Goal: Obtain resource: Obtain resource

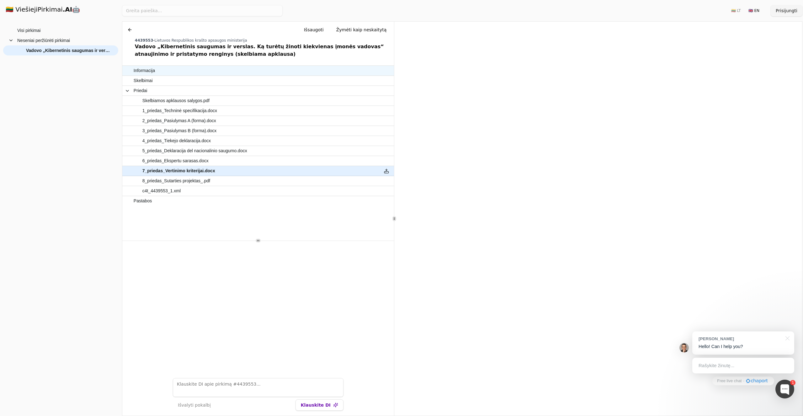
click at [231, 72] on span "Informacija" at bounding box center [255, 70] width 243 height 9
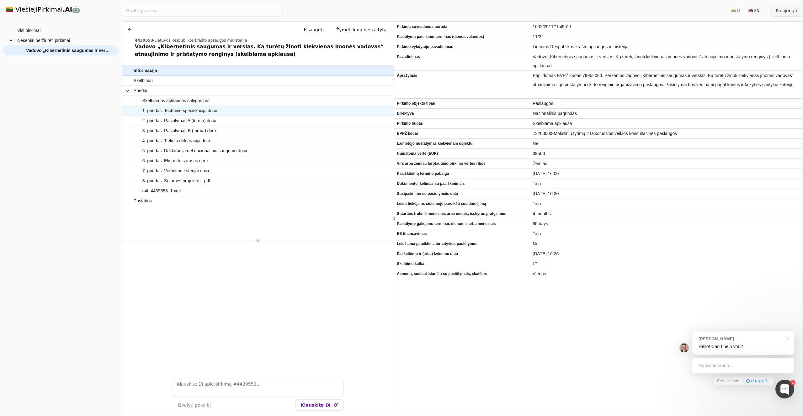
click at [190, 109] on span "1_priedas_Techninė specifikacija.docx" at bounding box center [179, 110] width 75 height 9
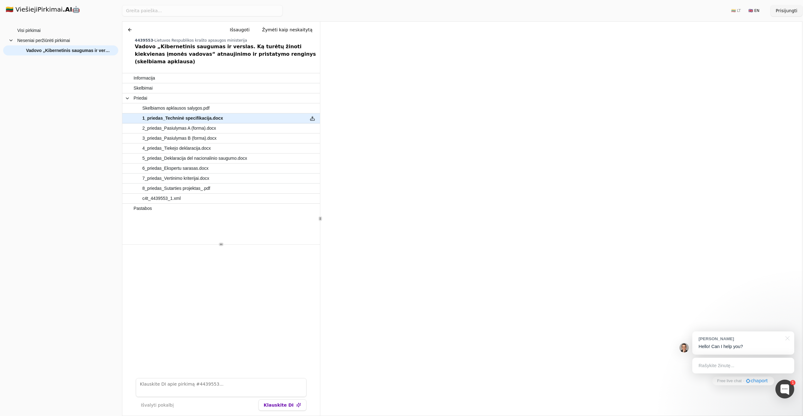
click at [320, 224] on div at bounding box center [320, 219] width 0 height 395
click at [203, 104] on span "Skelbiamos apklausos salygos.pdf" at bounding box center [175, 108] width 67 height 9
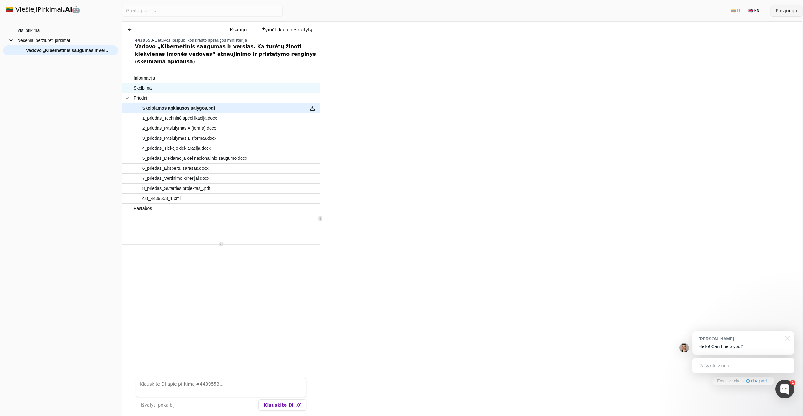
click at [154, 84] on span "Skelbimai" at bounding box center [218, 88] width 169 height 9
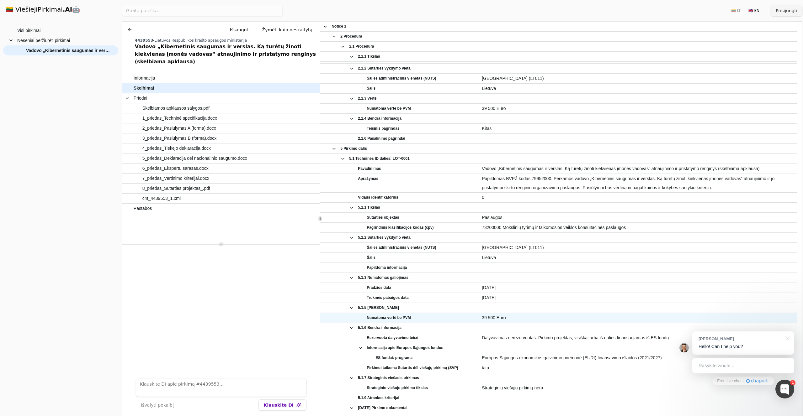
click at [485, 316] on span "39 500 Euro" at bounding box center [638, 318] width 313 height 9
click at [486, 319] on span "39 500 Euro" at bounding box center [638, 318] width 313 height 9
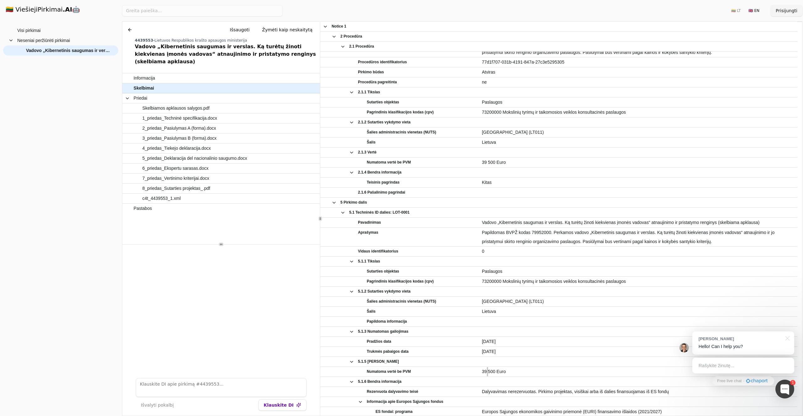
scroll to position [102, 0]
